Goal: Check status

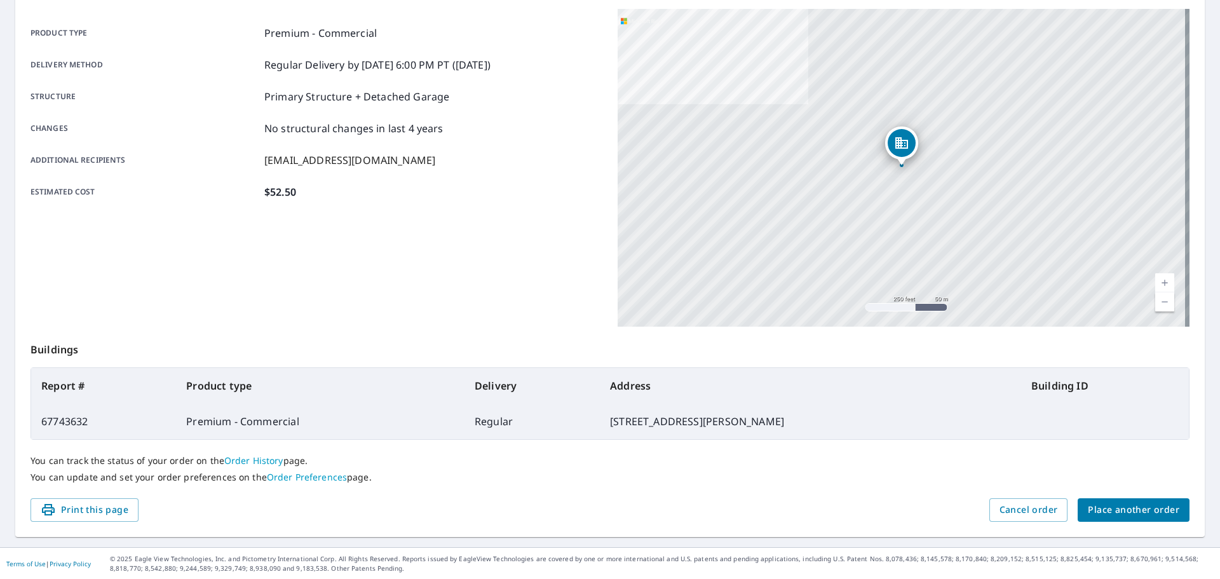
scroll to position [169, 0]
click at [520, 258] on div "Product type Premium - Commercial Delivery method Regular Delivery by 10/8/2025…" at bounding box center [316, 167] width 572 height 318
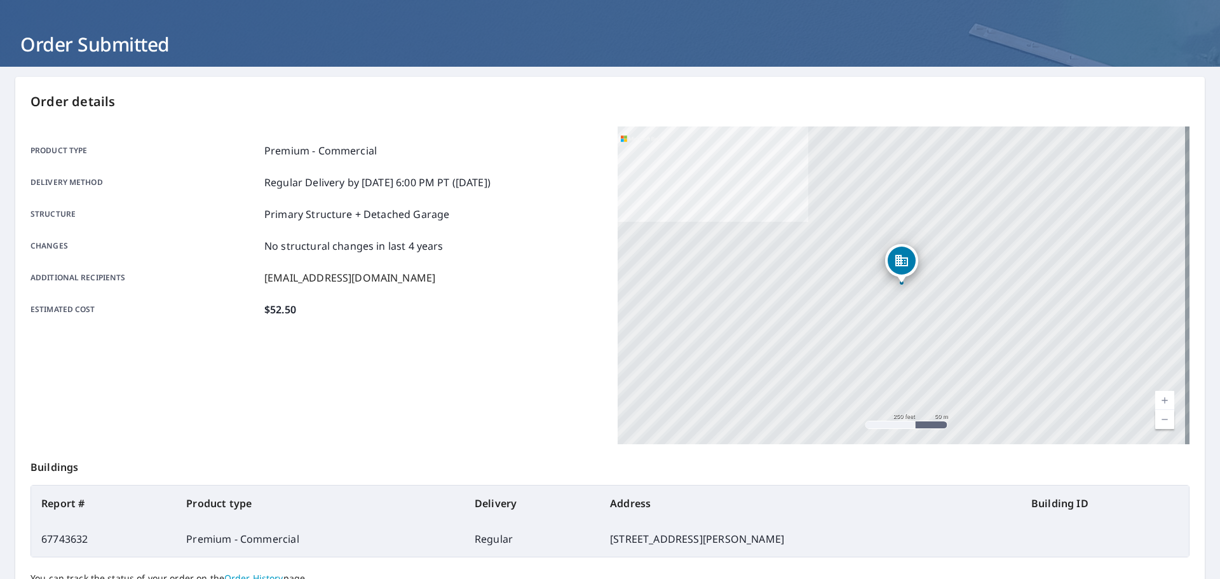
scroll to position [0, 0]
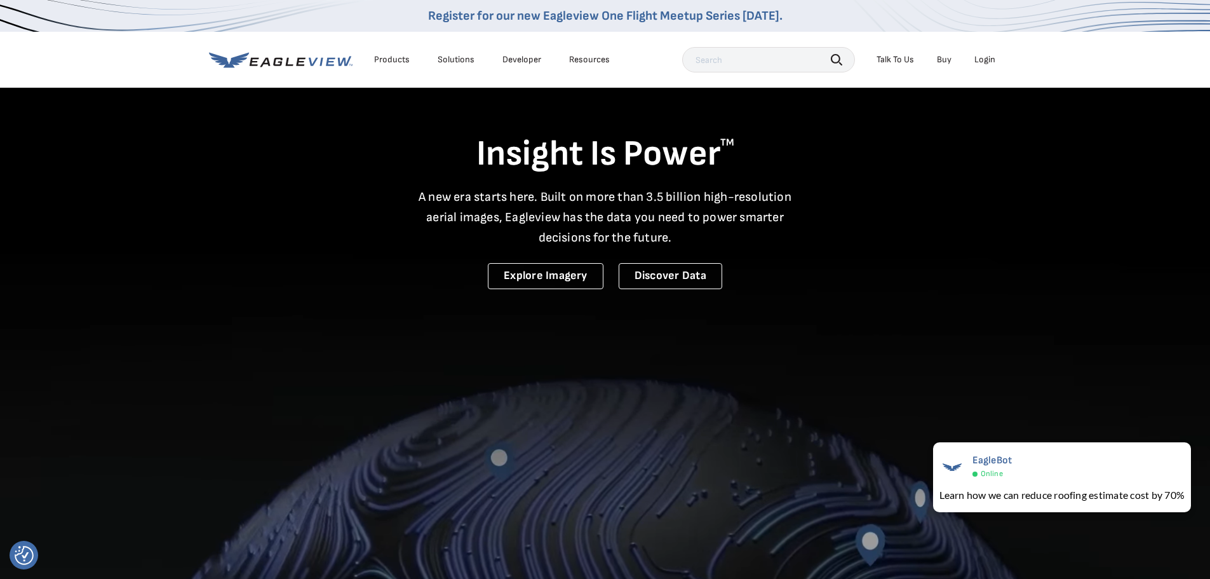
click at [995, 55] on div "Login" at bounding box center [985, 59] width 21 height 11
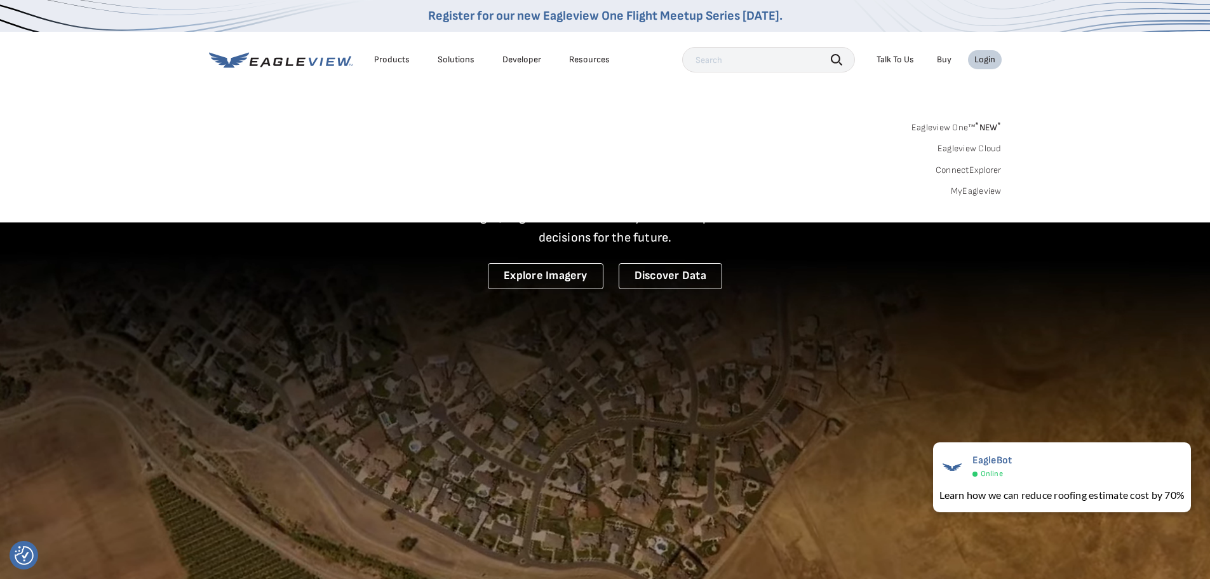
click at [978, 165] on link "ConnectExplorer" at bounding box center [969, 170] width 66 height 11
